Goal: Task Accomplishment & Management: Manage account settings

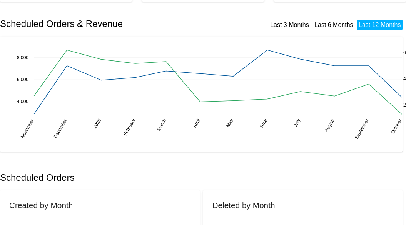
scroll to position [77, 0]
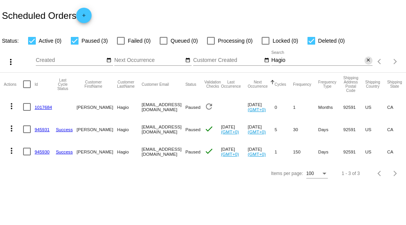
click at [368, 61] on mat-icon "close" at bounding box center [368, 60] width 5 height 6
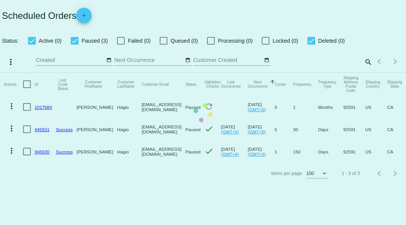
click at [293, 73] on mat-table "Actions Id Last Cycle Status Customer FirstName Customer LastName Customer Emai…" at bounding box center [203, 118] width 406 height 90
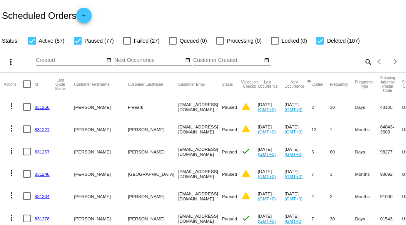
click at [363, 68] on mat-icon "search" at bounding box center [367, 62] width 9 height 12
click at [293, 64] on input "Search" at bounding box center [321, 60] width 101 height 6
type input "linda"
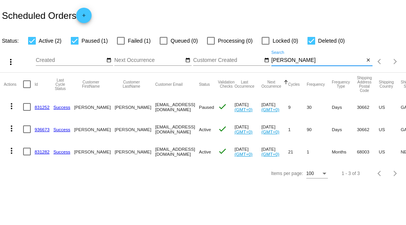
click at [45, 128] on link "936673" at bounding box center [42, 129] width 15 height 5
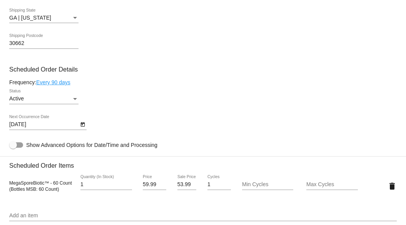
scroll to position [385, 0]
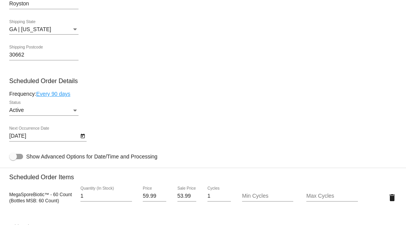
click at [49, 108] on div "Active" at bounding box center [40, 110] width 62 height 6
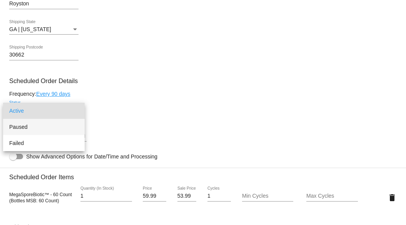
click at [47, 130] on span "Paused" at bounding box center [43, 127] width 69 height 16
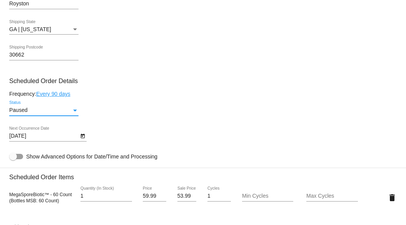
click at [145, 124] on mat-card-content "Customer 5769424: Linda Guyer guyerlindal@gmail.com Customer Shipping Enter Shi…" at bounding box center [203, 166] width 388 height 725
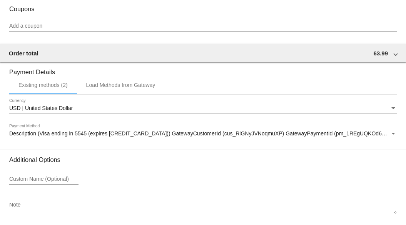
scroll to position [725, 0]
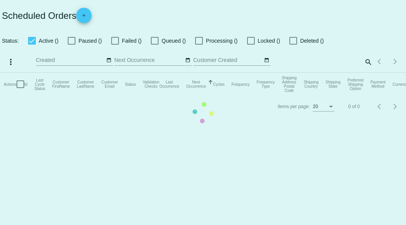
checkbox input "true"
